Goal: Task Accomplishment & Management: Use online tool/utility

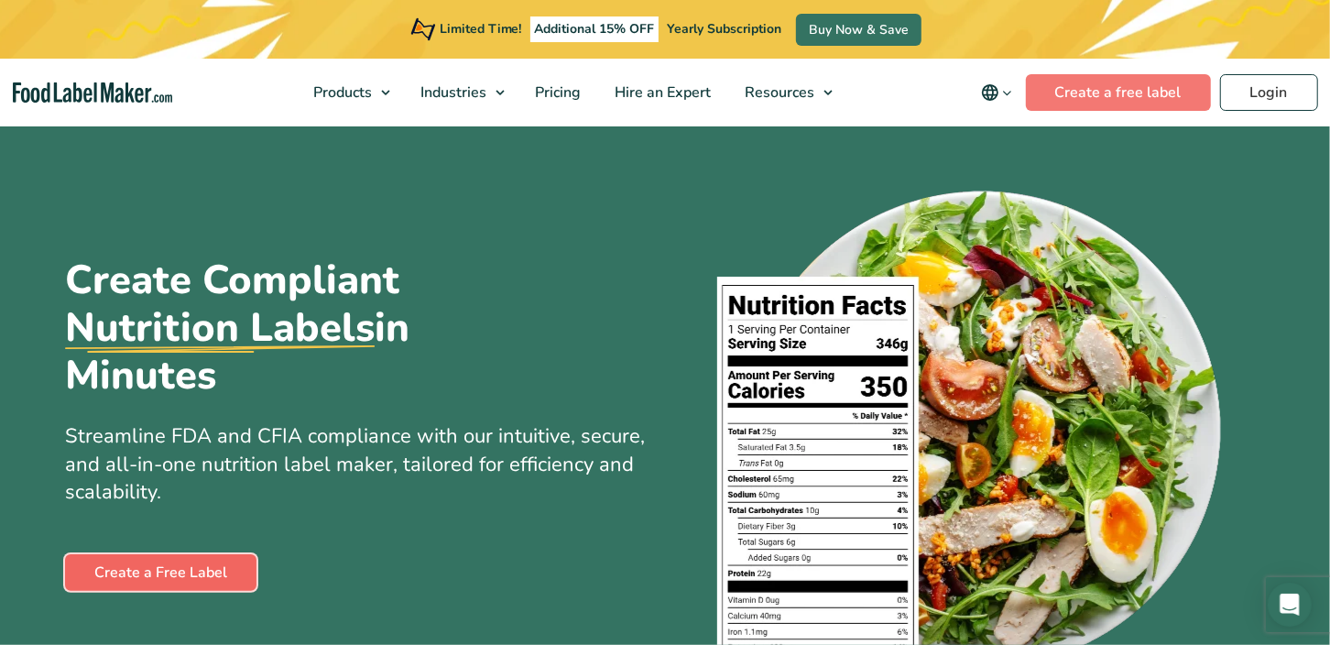
click at [222, 565] on link "Create a Free Label" at bounding box center [160, 572] width 191 height 37
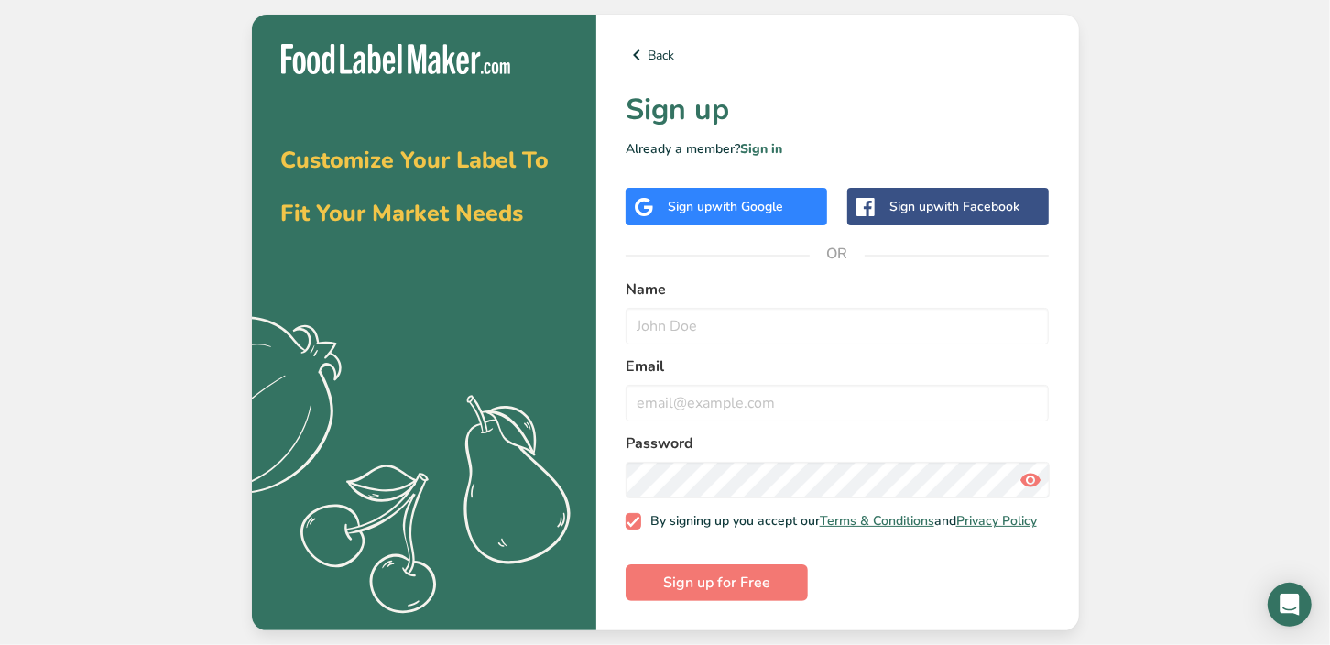
click at [1117, 301] on div "Customize Your Label To Fit Your Market Needs .a{fill:#f5f3ed;} Back Sign up Al…" at bounding box center [665, 322] width 1330 height 645
click at [737, 207] on span "with Google" at bounding box center [747, 206] width 71 height 17
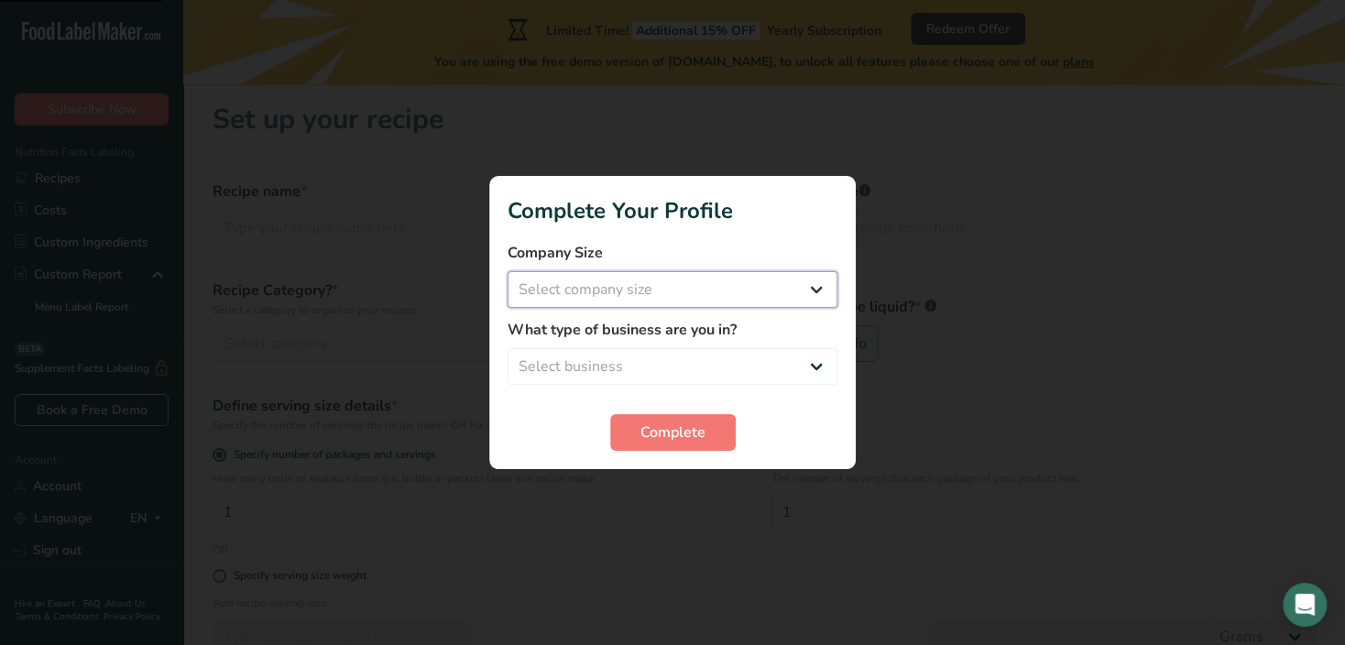
click at [769, 290] on select "Select company size Fewer than 10 Employees 10 to 50 Employees 51 to 500 Employ…" at bounding box center [672, 289] width 330 height 37
click at [708, 232] on section "Complete Your Profile Company Size Select company size Fewer than 10 Employees …" at bounding box center [672, 322] width 366 height 293
click at [681, 302] on select "Select company size Fewer than 10 Employees 10 to 50 Employees 51 to 500 Employ…" at bounding box center [672, 289] width 330 height 37
select select "1"
click at [507, 271] on select "Select company size Fewer than 10 Employees 10 to 50 Employees 51 to 500 Employ…" at bounding box center [672, 289] width 330 height 37
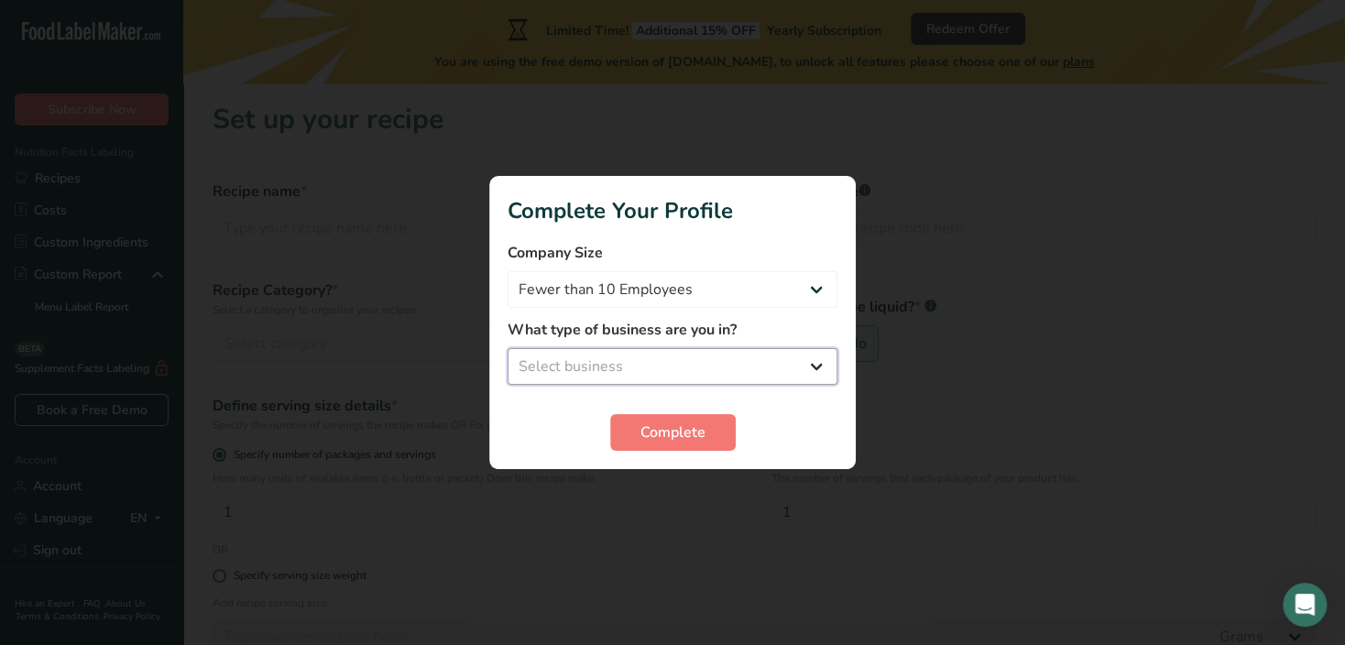
click at [652, 369] on select "Select business Packaged Food Manufacturer Restaurant & Cafe Bakery Meal Plans …" at bounding box center [672, 366] width 330 height 37
select select "2"
click at [507, 348] on select "Select business Packaged Food Manufacturer Restaurant & Cafe Bakery Meal Plans …" at bounding box center [672, 366] width 330 height 37
click at [675, 443] on button "Complete" at bounding box center [672, 432] width 125 height 37
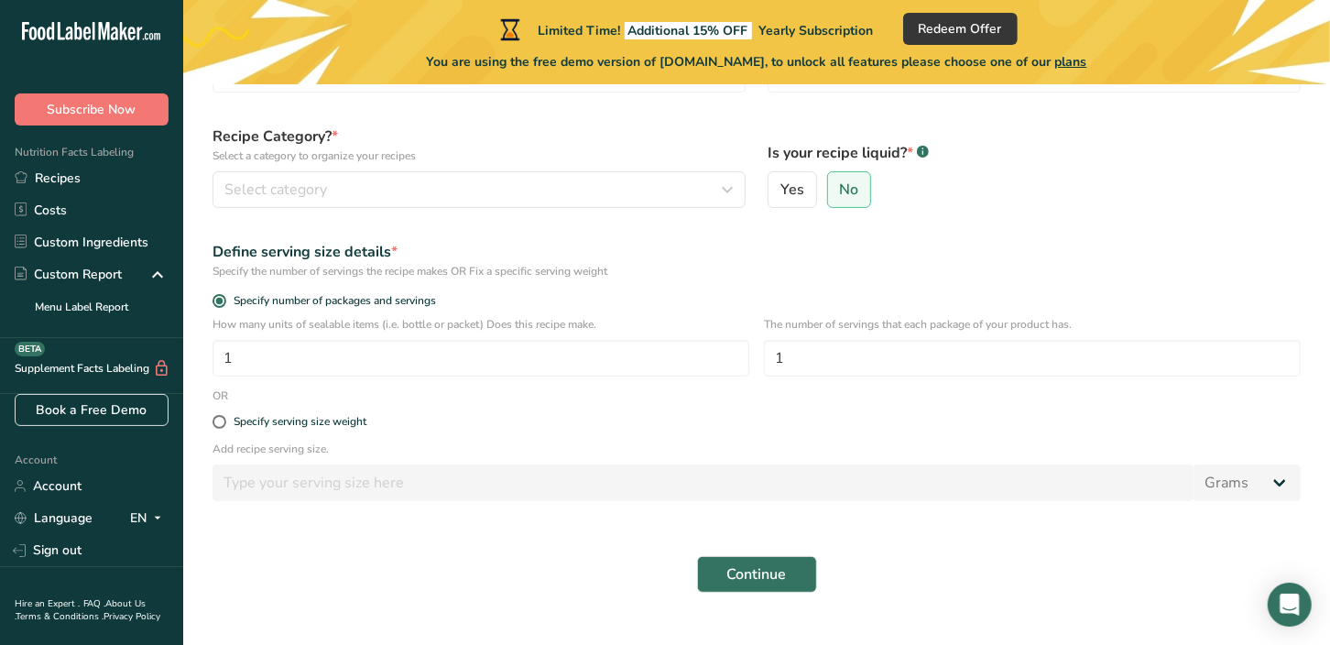
scroll to position [191, 0]
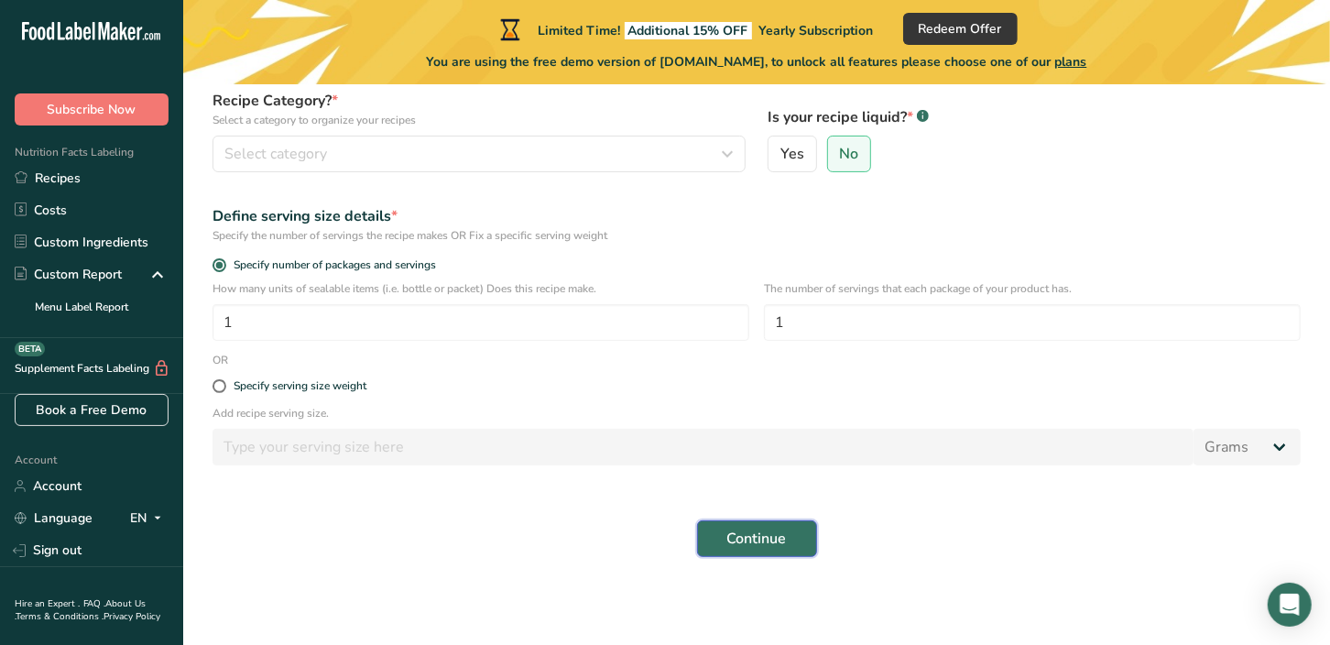
click at [747, 531] on span "Continue" at bounding box center [757, 539] width 60 height 22
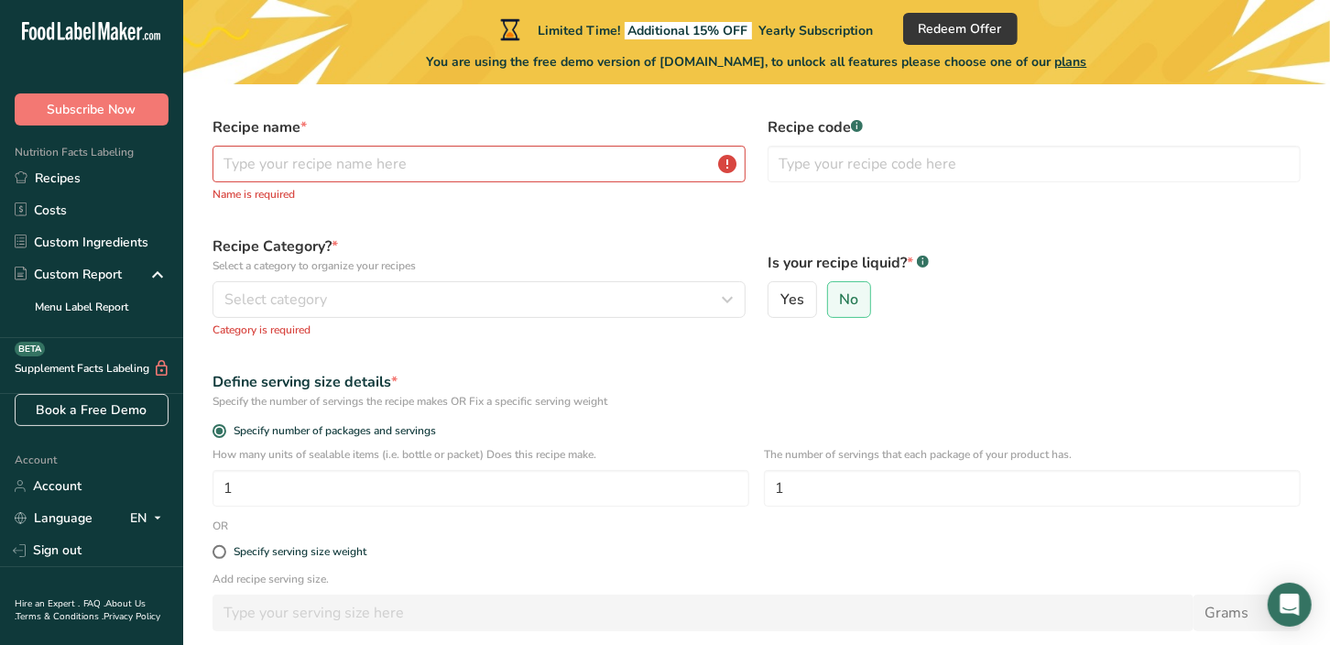
scroll to position [0, 0]
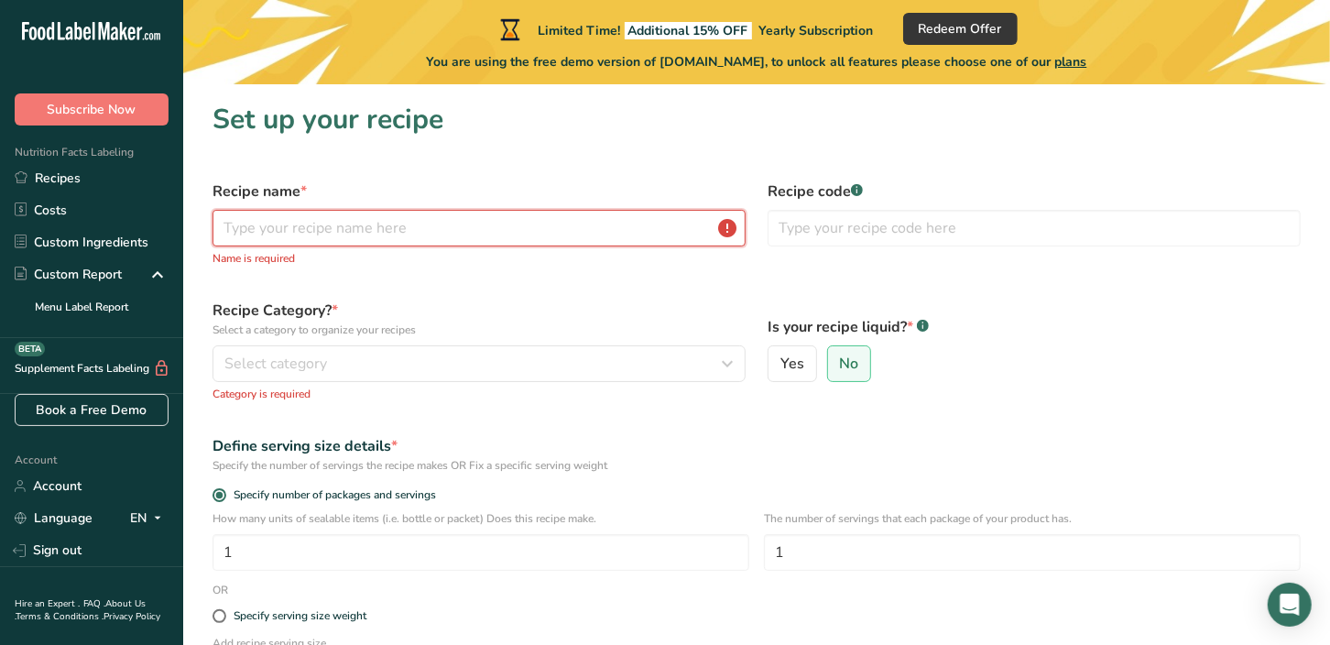
click at [382, 232] on input "text" at bounding box center [479, 228] width 533 height 37
click at [502, 289] on div "Recipe Category? * Select a category to organize your recipes Select category S…" at bounding box center [479, 351] width 555 height 125
click at [397, 227] on input "text" at bounding box center [479, 228] width 533 height 37
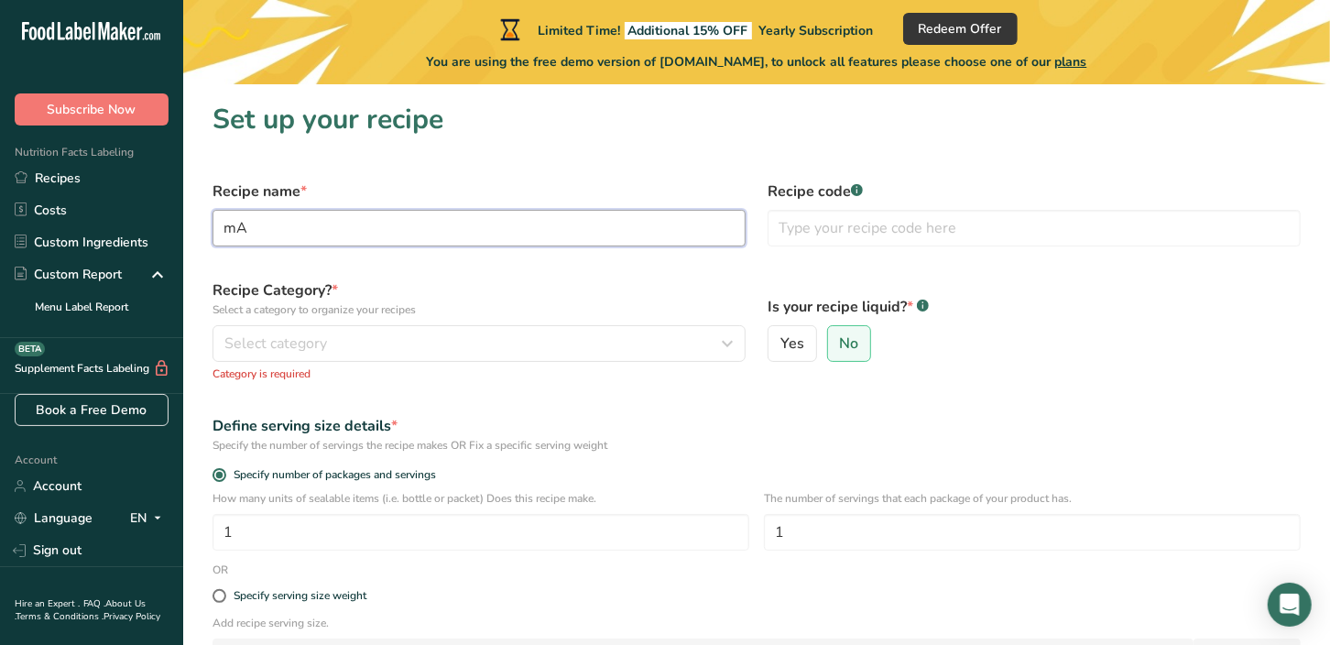
type input "m"
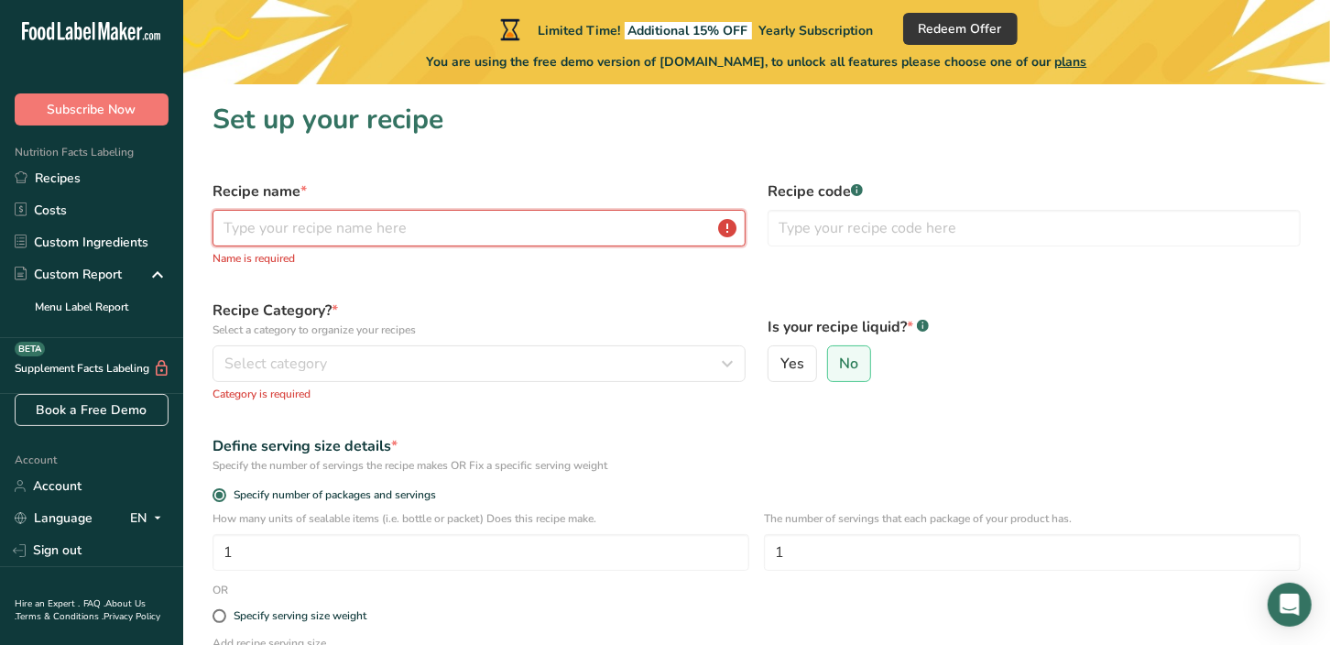
type input "m"
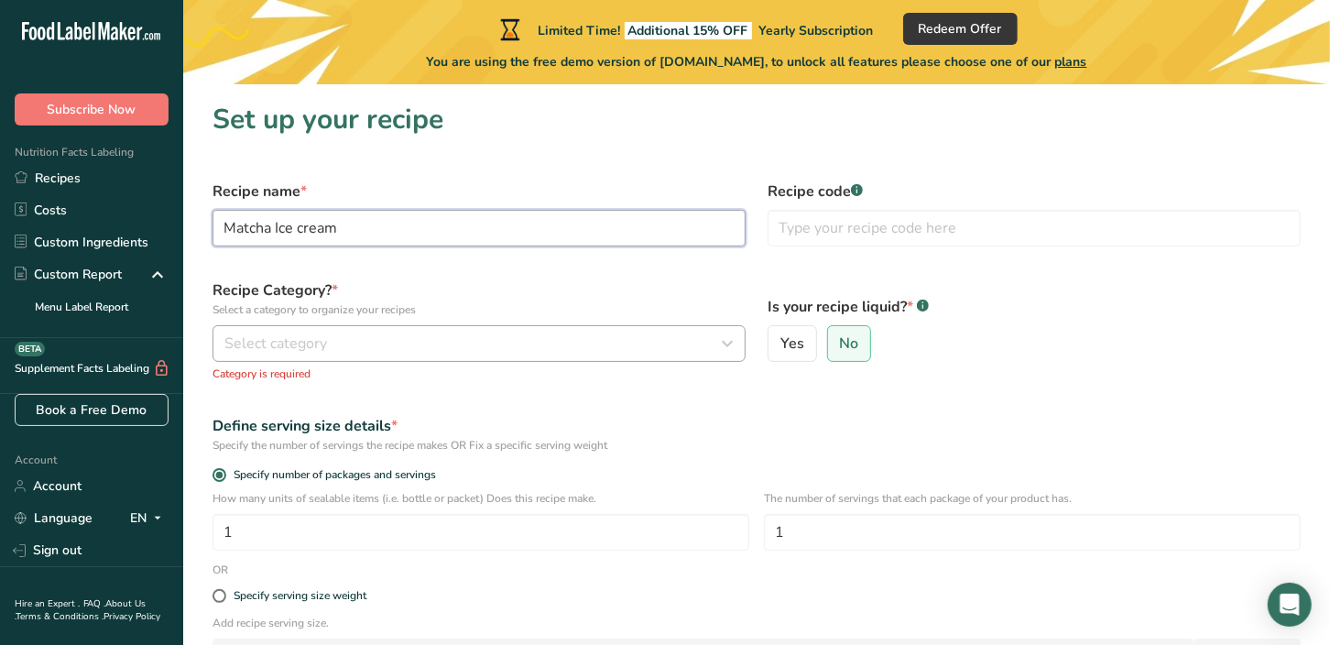
type input "Matcha Ice cream"
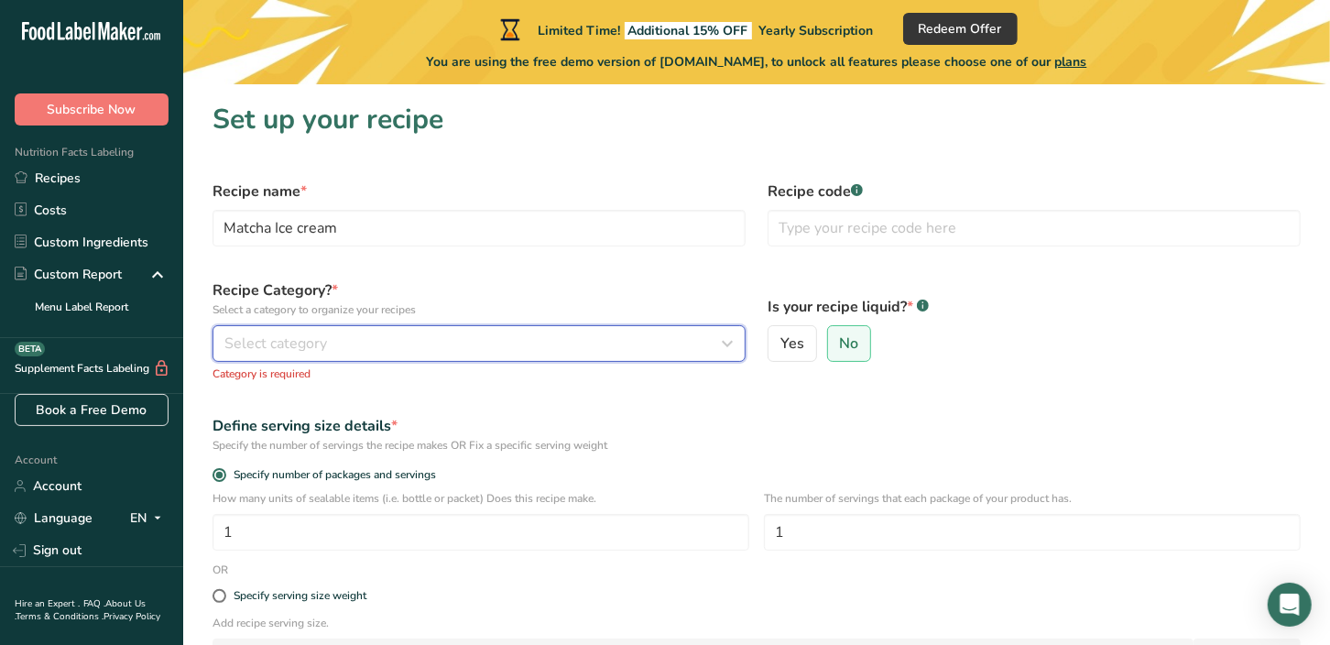
click at [423, 341] on div "Select category" at bounding box center [473, 343] width 498 height 22
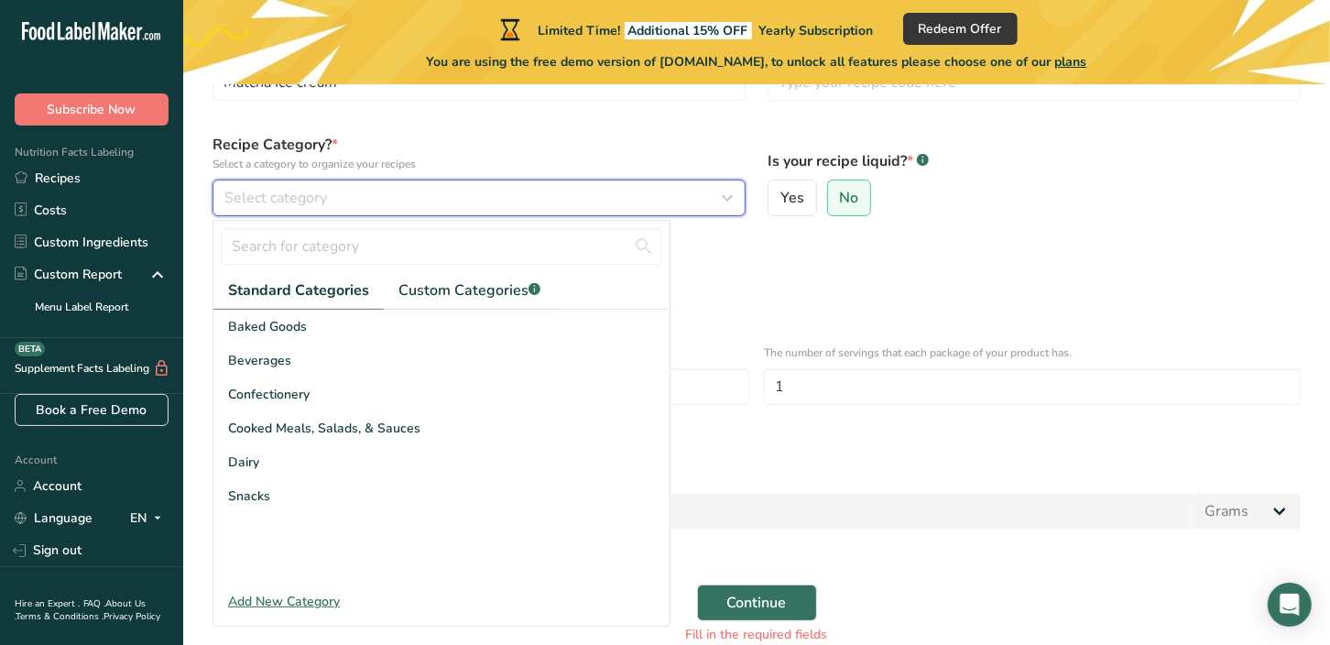
scroll to position [233, 0]
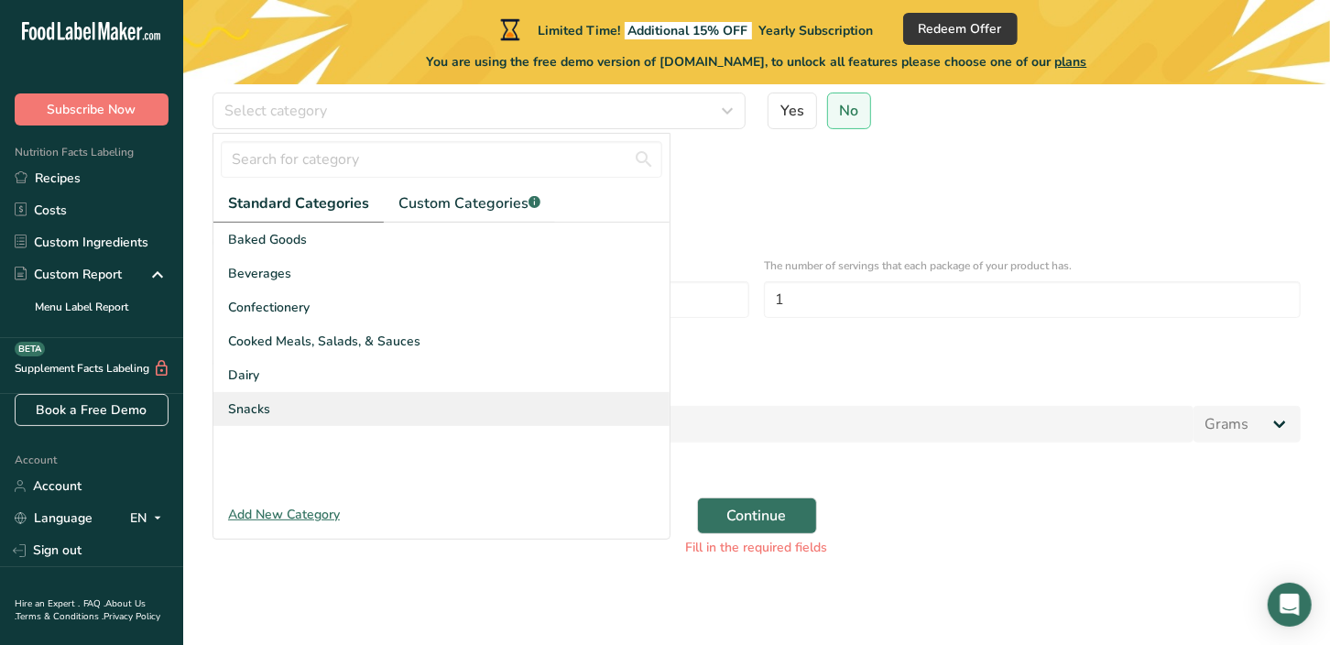
click at [330, 396] on div "Snacks" at bounding box center [441, 409] width 456 height 34
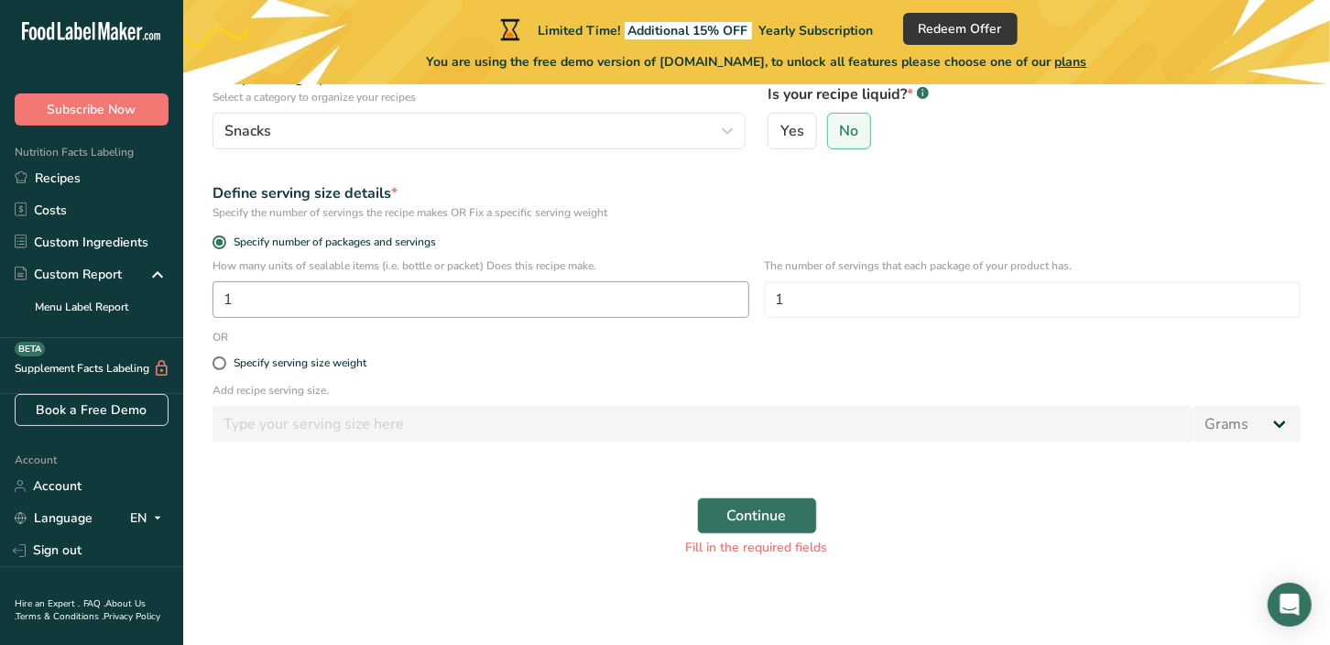
scroll to position [0, 0]
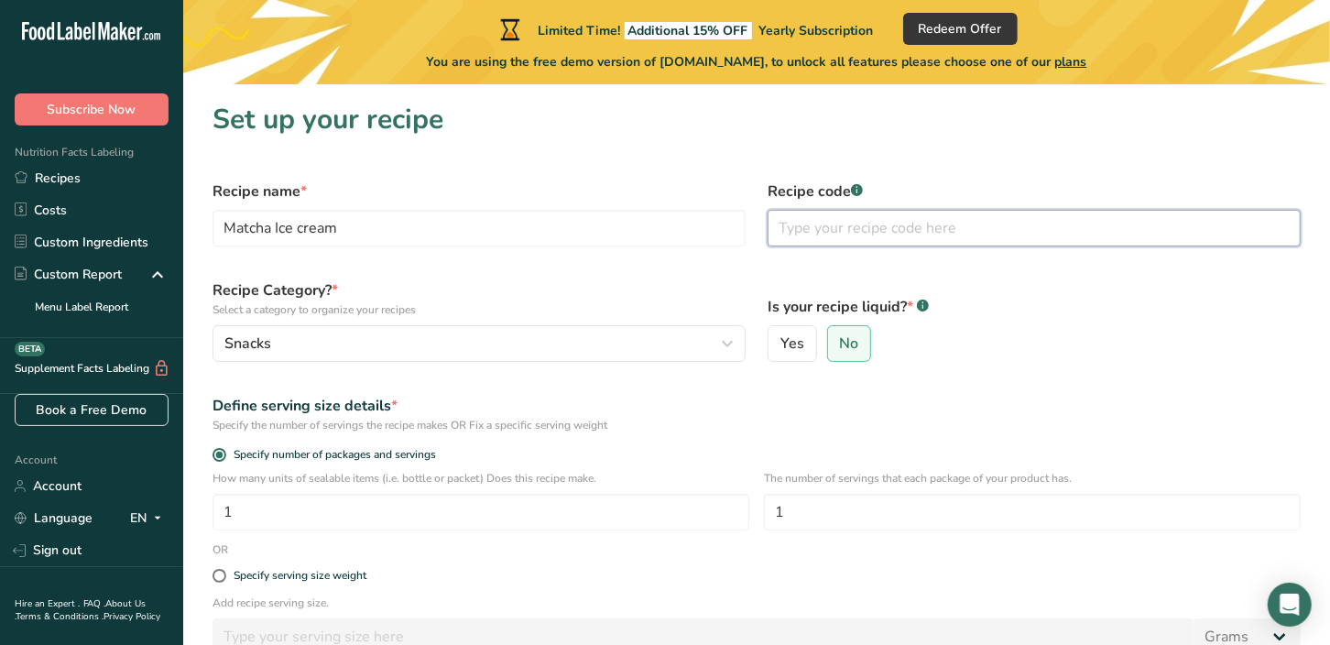
click at [815, 222] on input "text" at bounding box center [1034, 228] width 533 height 37
click at [946, 250] on div "Recipe code .a-a{fill:#347362;}.b-a{fill:#fff;}" at bounding box center [1034, 213] width 555 height 88
click at [877, 235] on input "text" at bounding box center [1034, 228] width 533 height 37
click at [836, 239] on input "text" at bounding box center [1034, 228] width 533 height 37
click at [921, 226] on input "text" at bounding box center [1034, 228] width 533 height 37
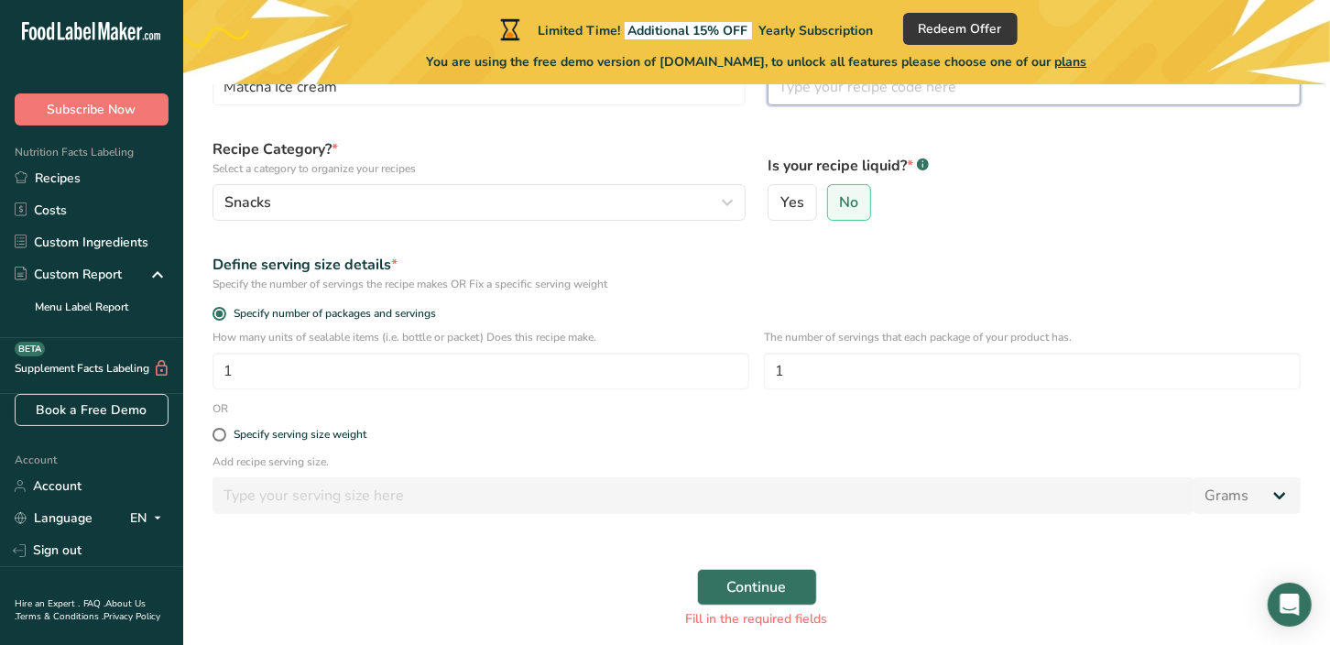
scroll to position [213, 0]
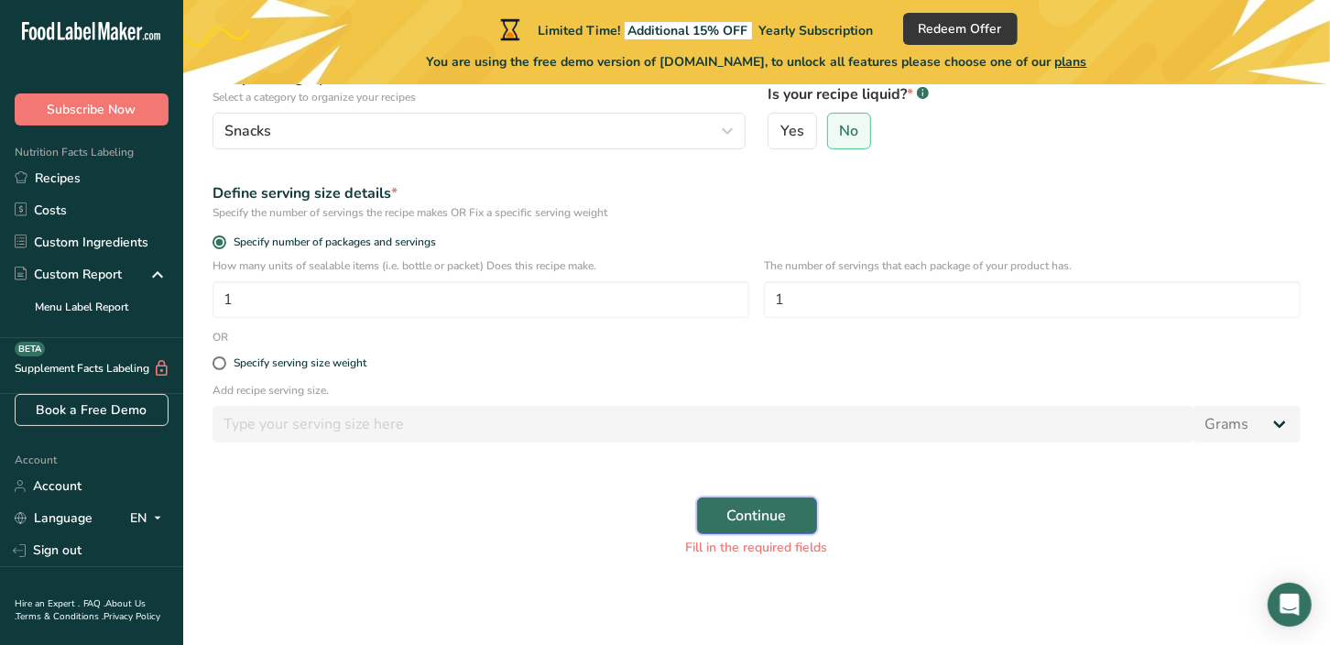
drag, startPoint x: 792, startPoint y: 513, endPoint x: 777, endPoint y: 493, distance: 25.5
click at [791, 513] on button "Continue" at bounding box center [757, 515] width 120 height 37
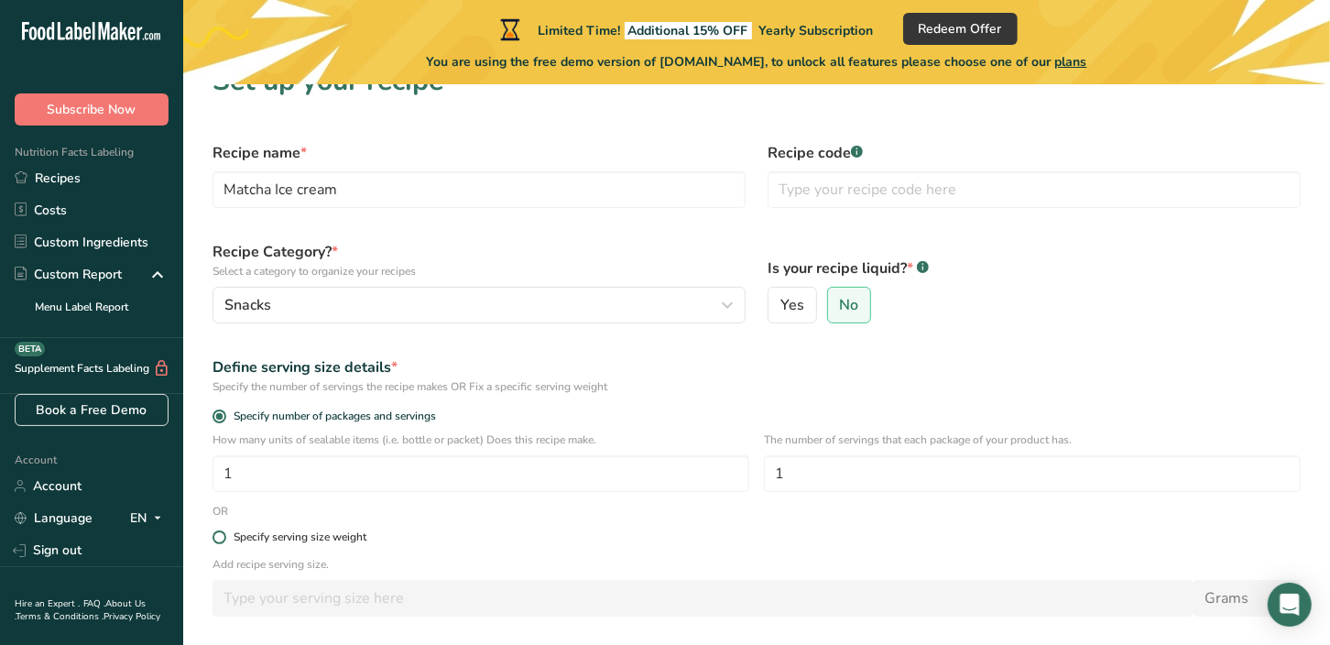
scroll to position [0, 0]
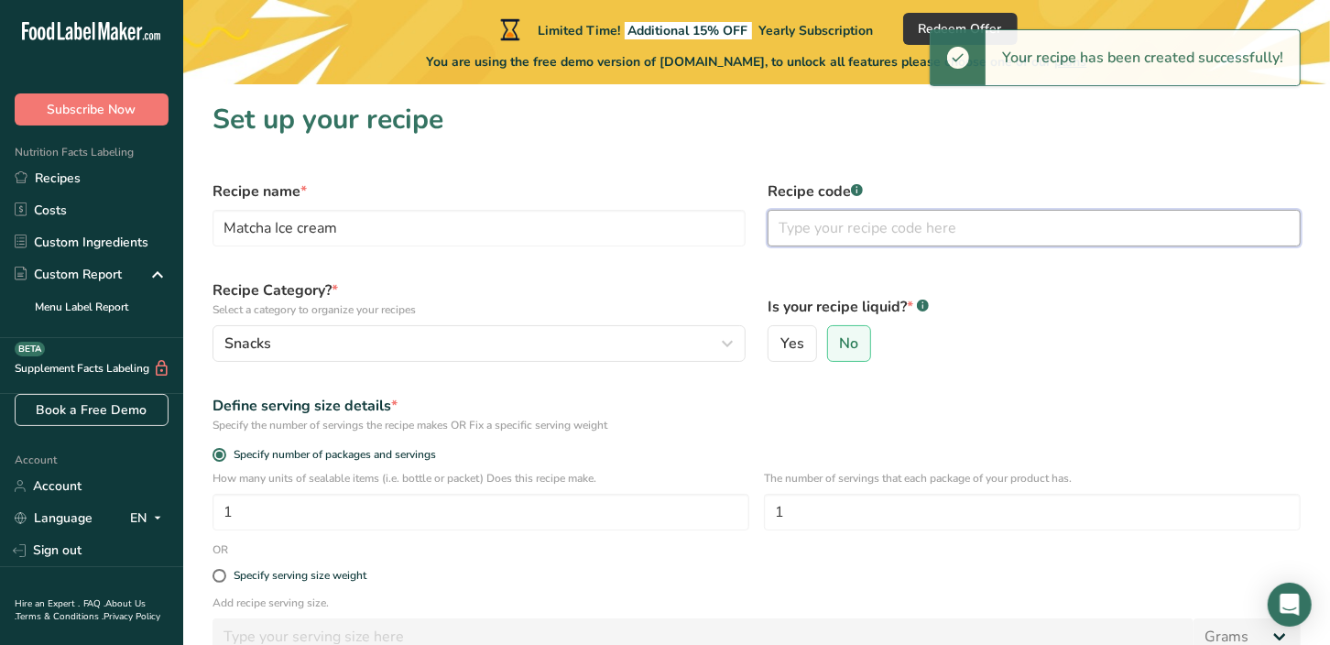
click at [837, 231] on input "text" at bounding box center [1034, 228] width 533 height 37
click at [992, 230] on input "text" at bounding box center [1034, 228] width 533 height 37
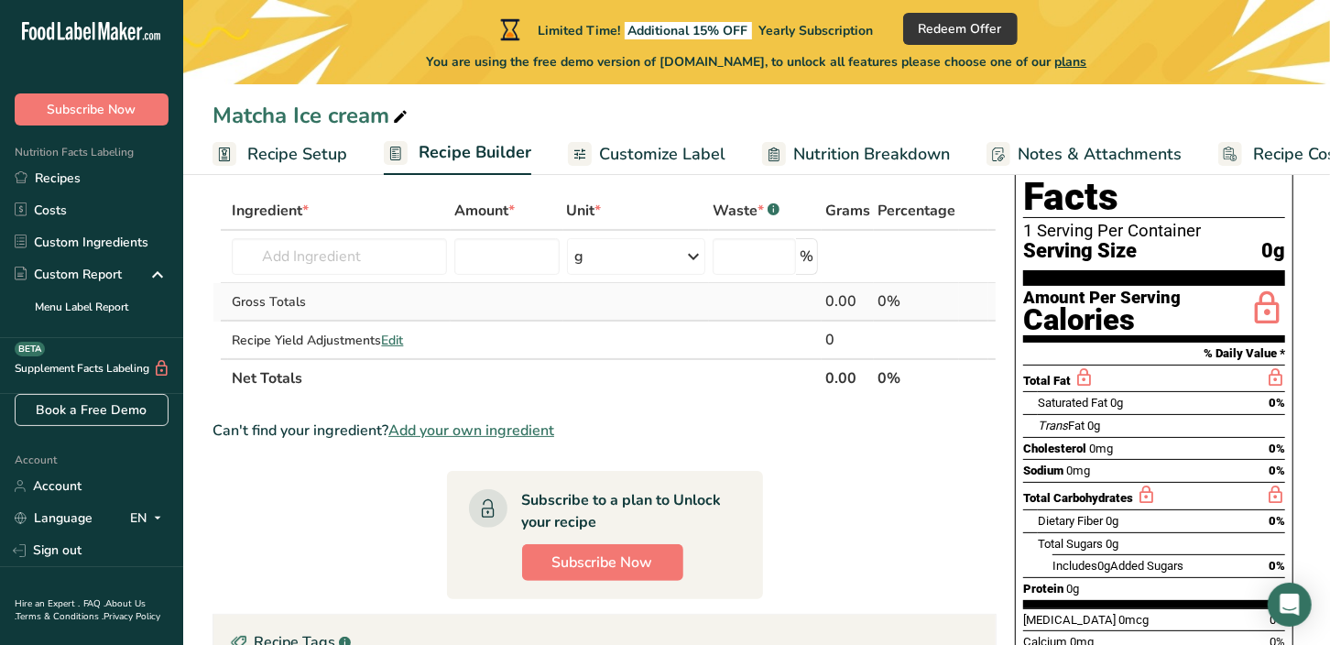
scroll to position [122, 0]
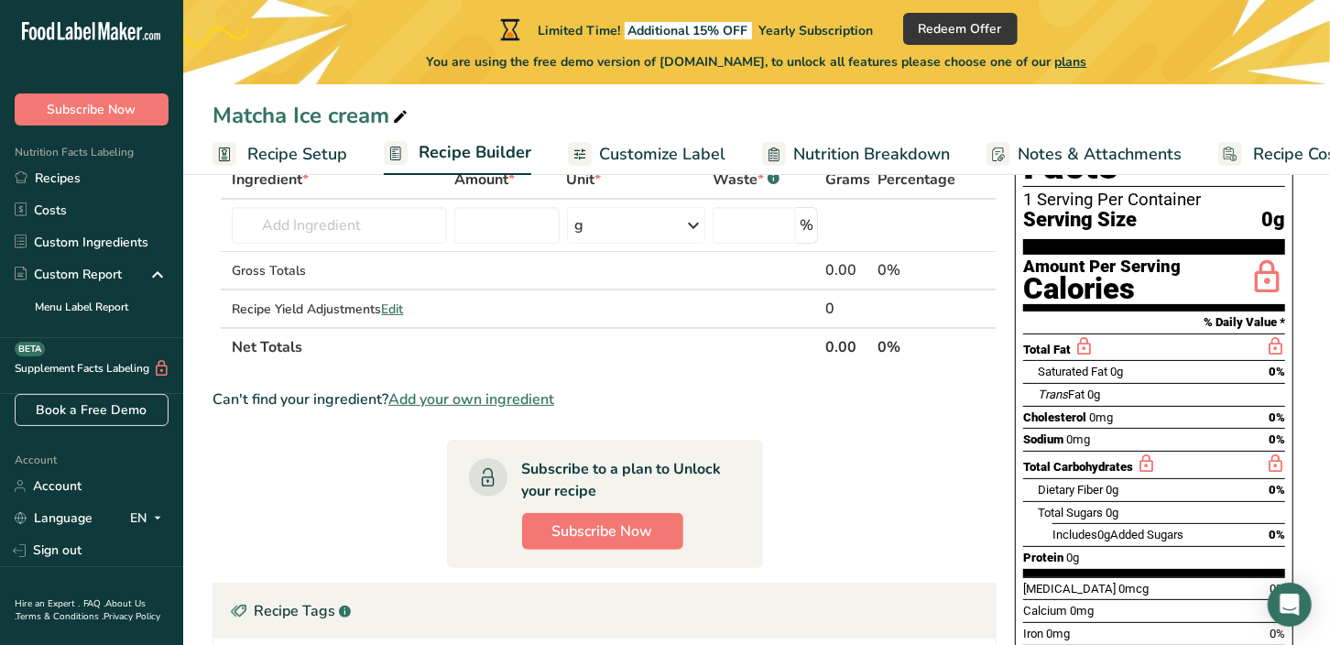
drag, startPoint x: 1090, startPoint y: 322, endPoint x: 981, endPoint y: 384, distance: 125.5
click at [982, 381] on section "Ingredient * Amount * Unit * Waste * .a-a{fill:#347362;}.b-a{fill:#fff;} Grams …" at bounding box center [605, 564] width 784 height 809
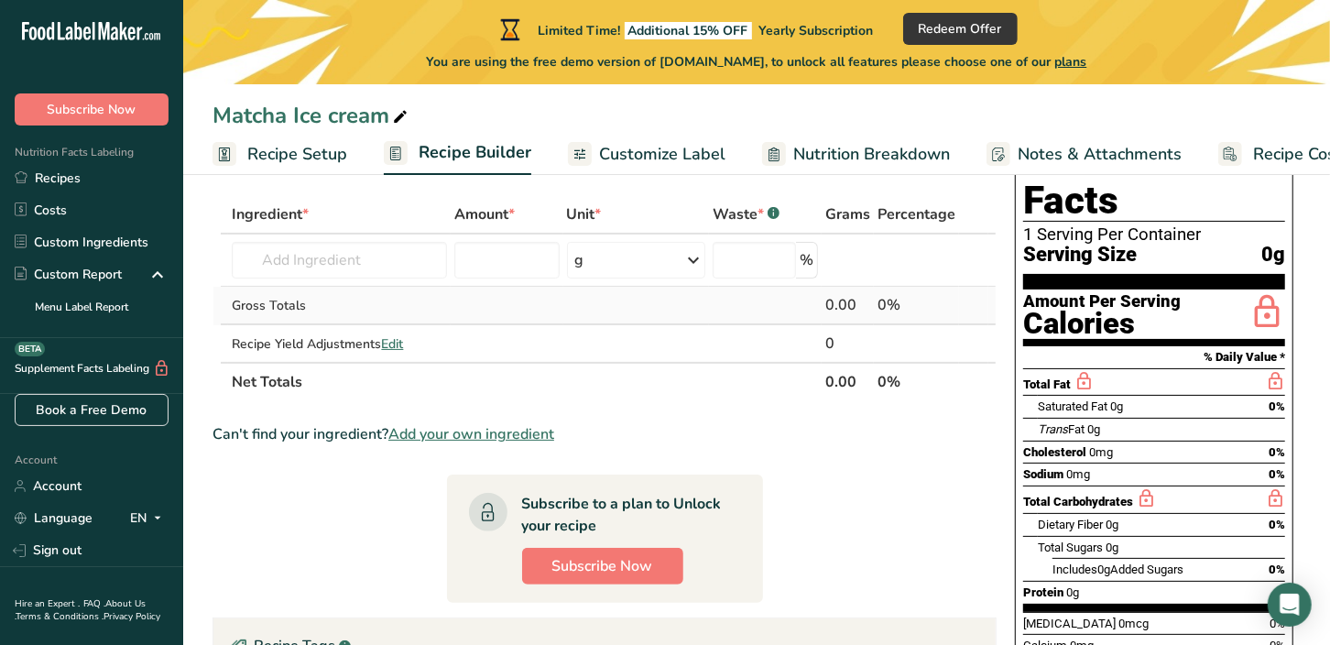
scroll to position [0, 0]
